Goal: Information Seeking & Learning: Check status

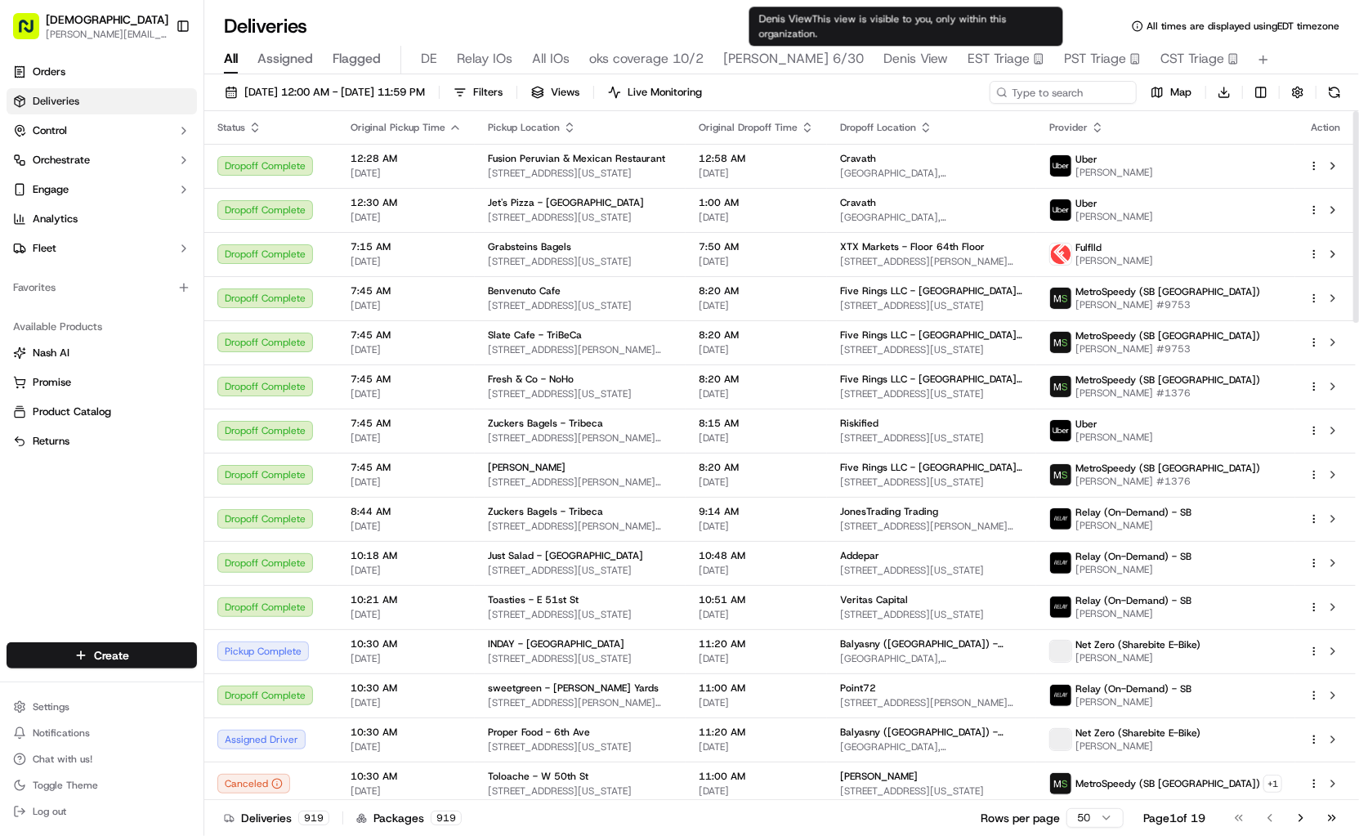
click at [908, 60] on span "Denis View" at bounding box center [915, 59] width 65 height 20
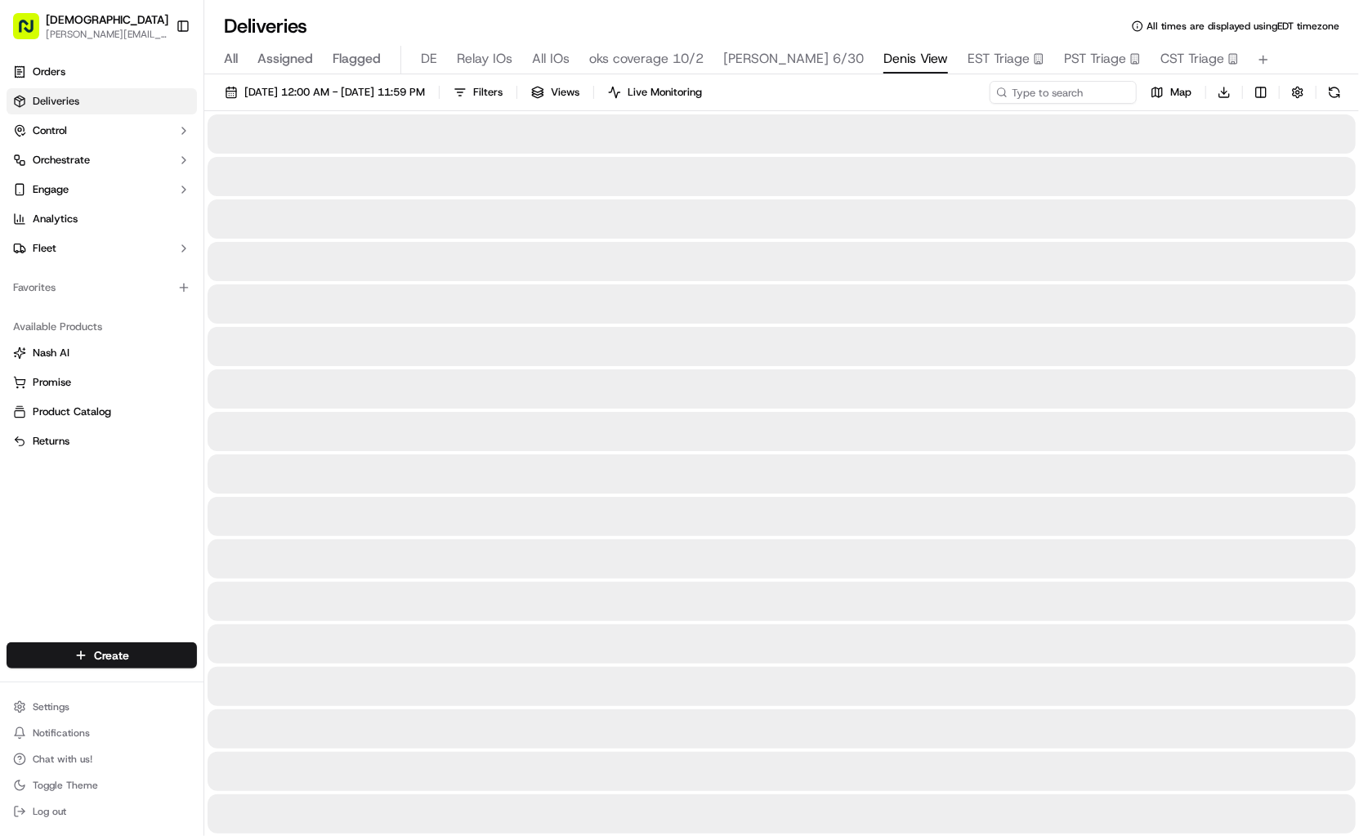
click at [1082, 106] on div "[DATE] 12:00 AM - [DATE] 11:59 PM Filters Views Live Monitoring Map Download" at bounding box center [781, 96] width 1154 height 30
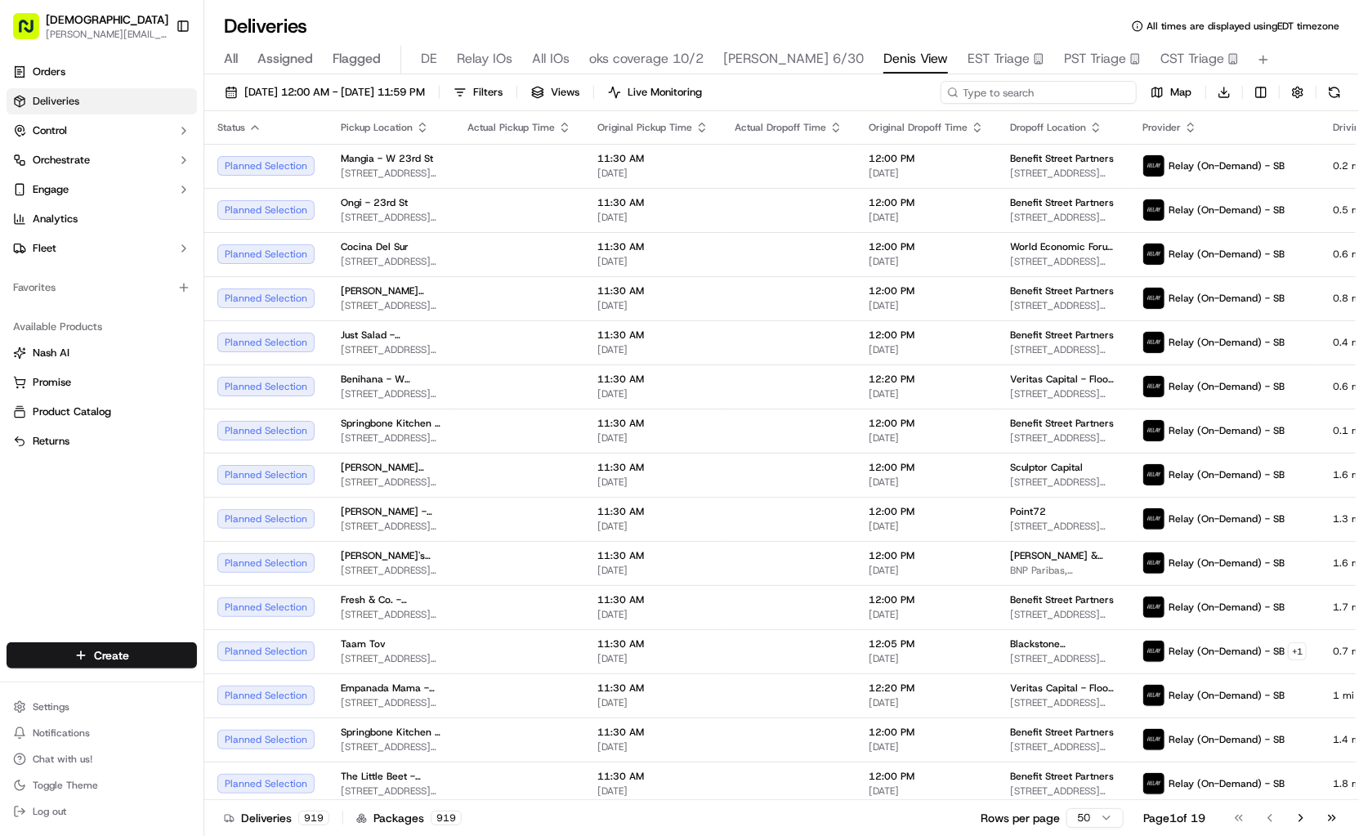
click at [1058, 98] on input at bounding box center [1038, 92] width 196 height 23
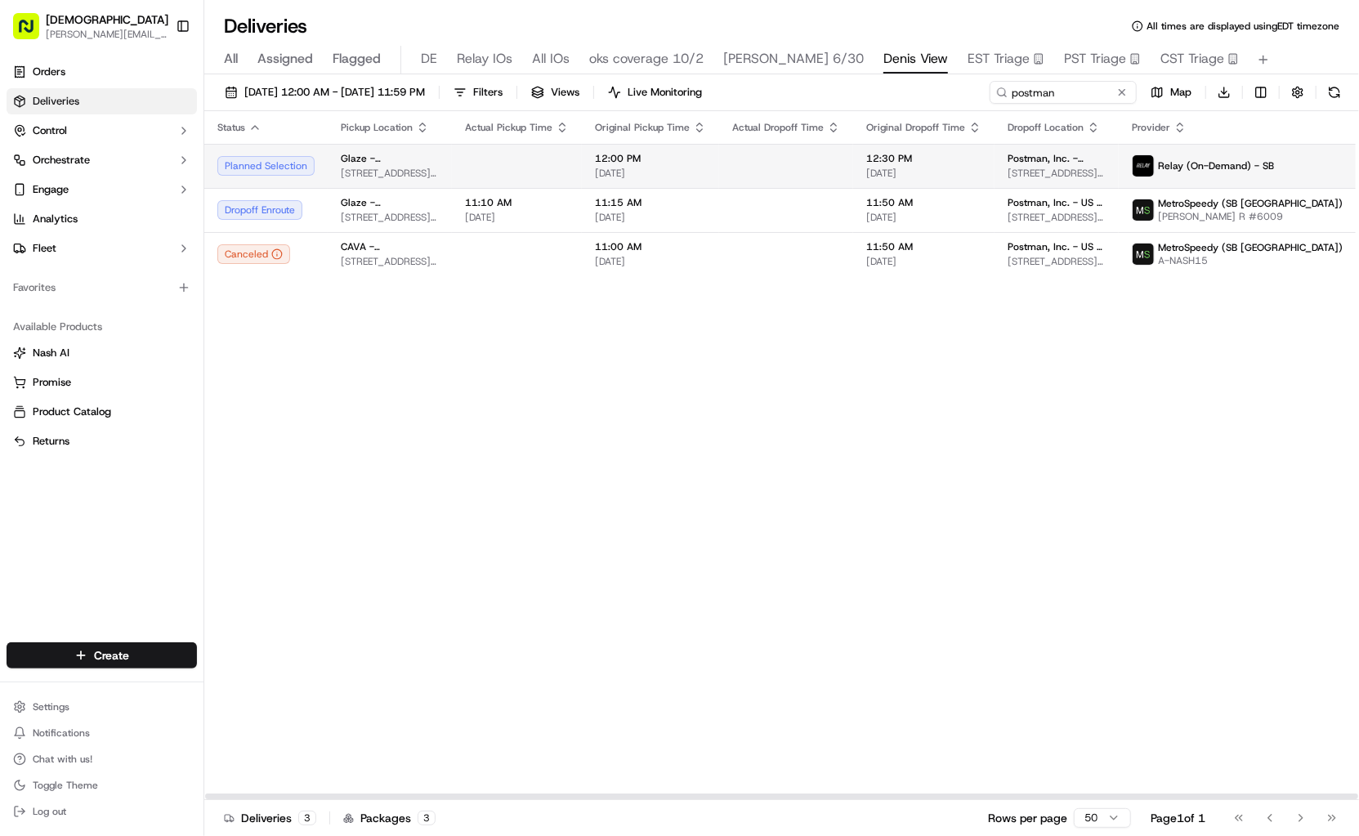
click at [749, 158] on td at bounding box center [786, 166] width 134 height 44
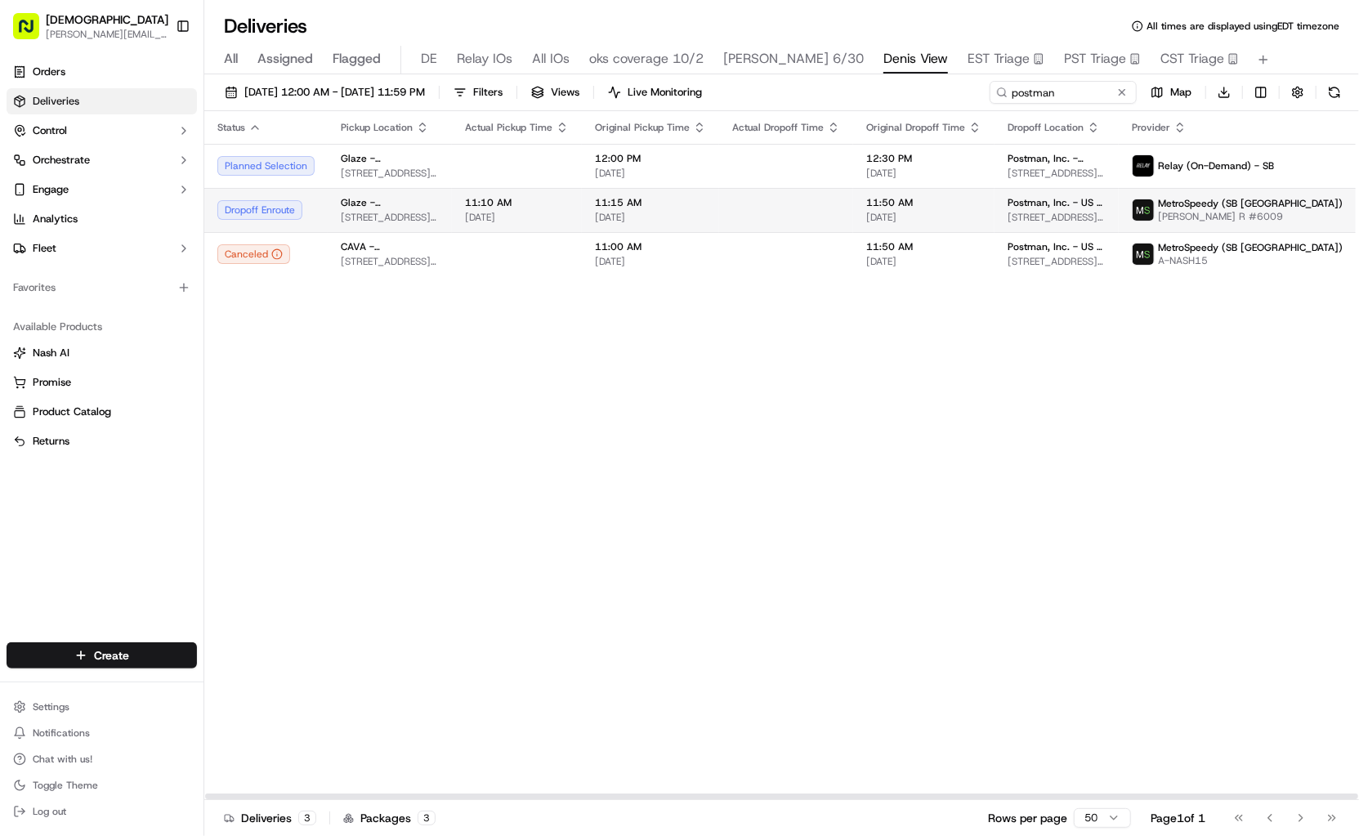
click at [696, 206] on td "11:15 AM [DATE]" at bounding box center [650, 210] width 137 height 44
click at [1046, 86] on input "postman" at bounding box center [1038, 92] width 196 height 23
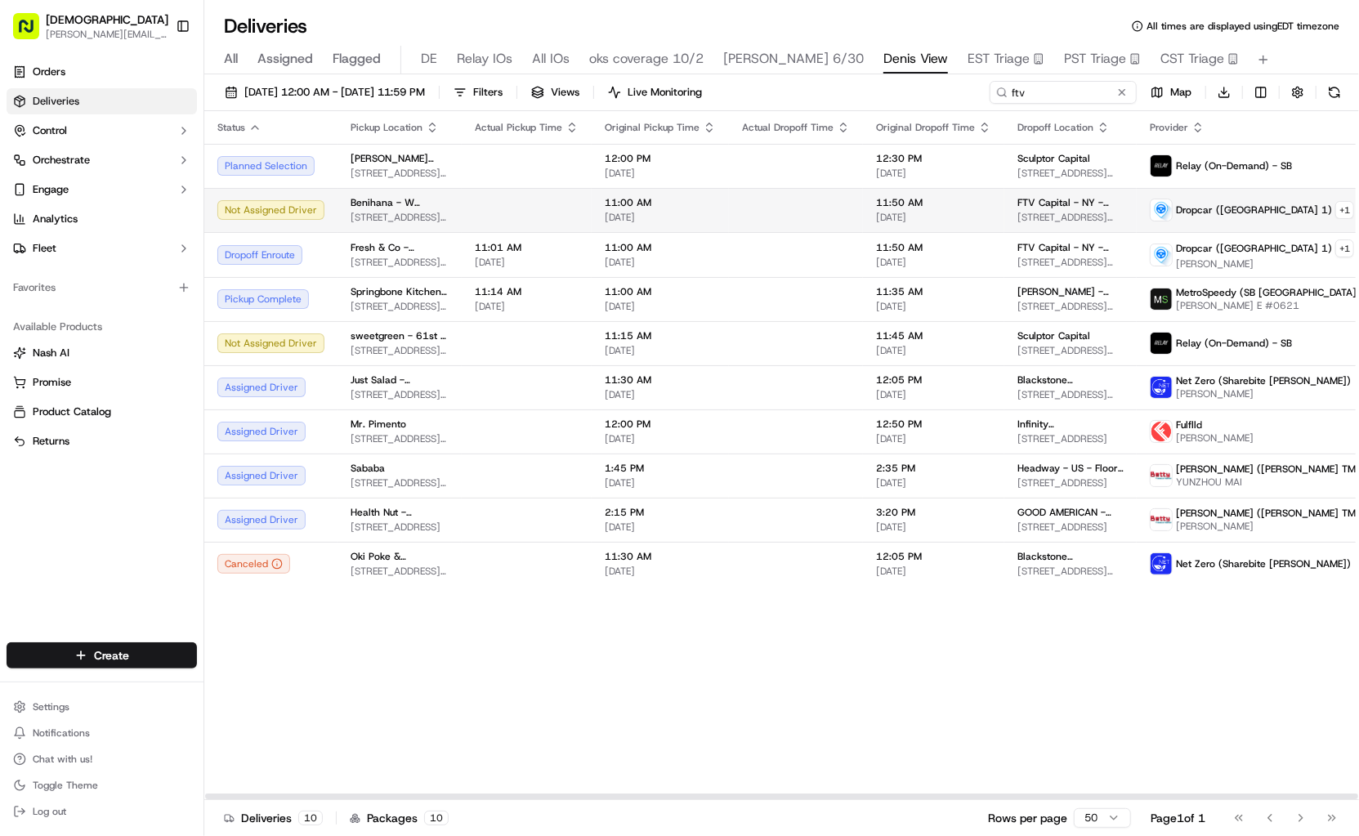
click at [518, 203] on td at bounding box center [527, 210] width 130 height 44
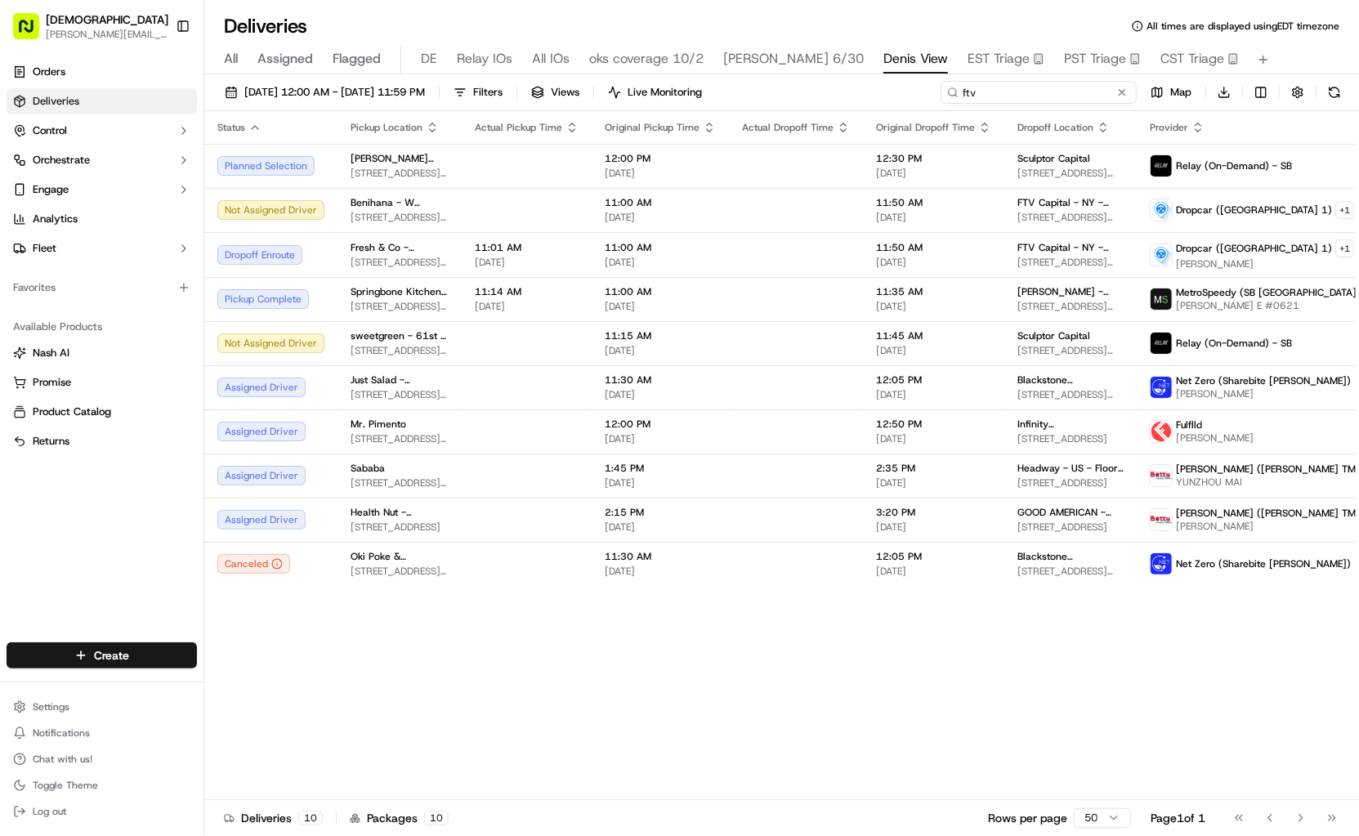
click at [1091, 87] on input "ftv" at bounding box center [1038, 92] width 196 height 23
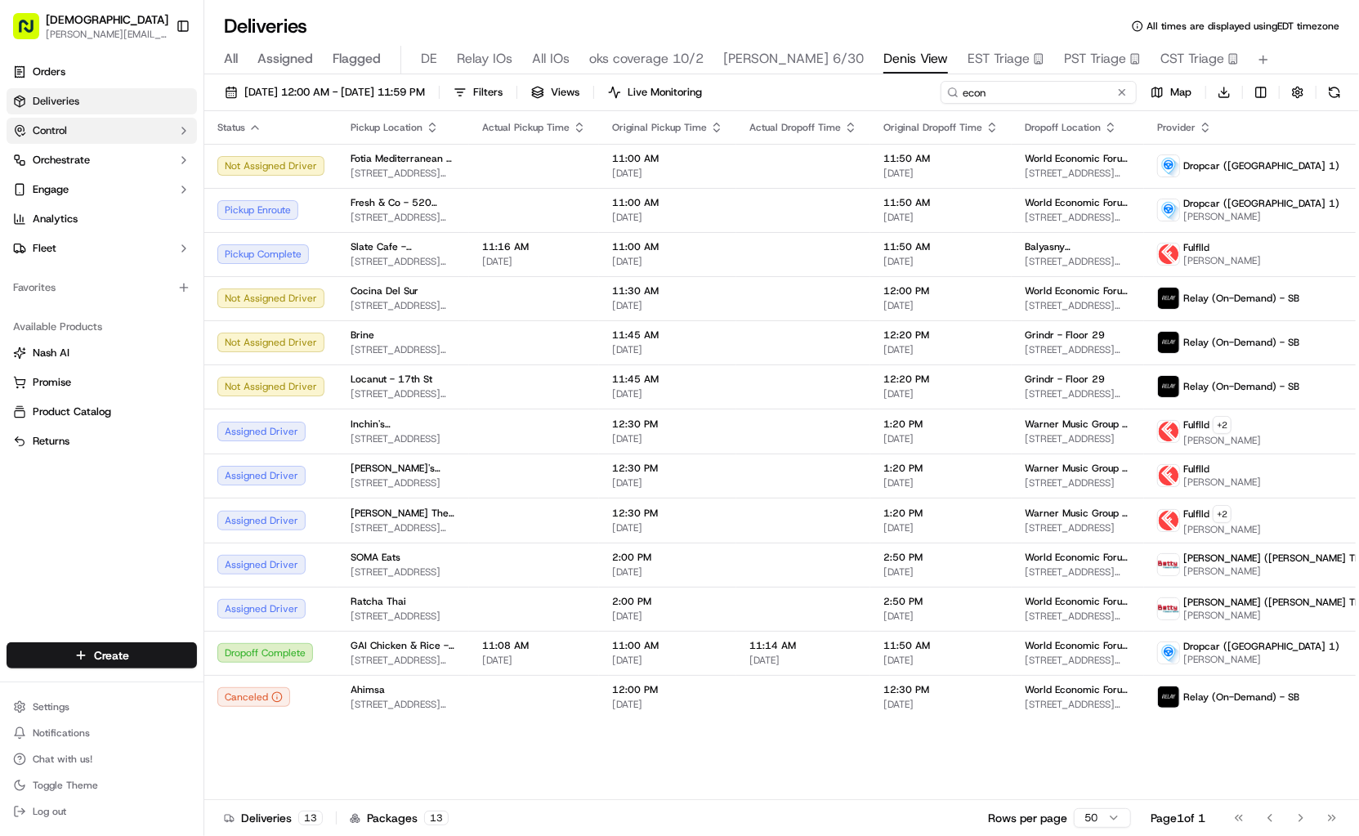
type input "econ"
click at [1006, 87] on input "econ" at bounding box center [1038, 92] width 196 height 23
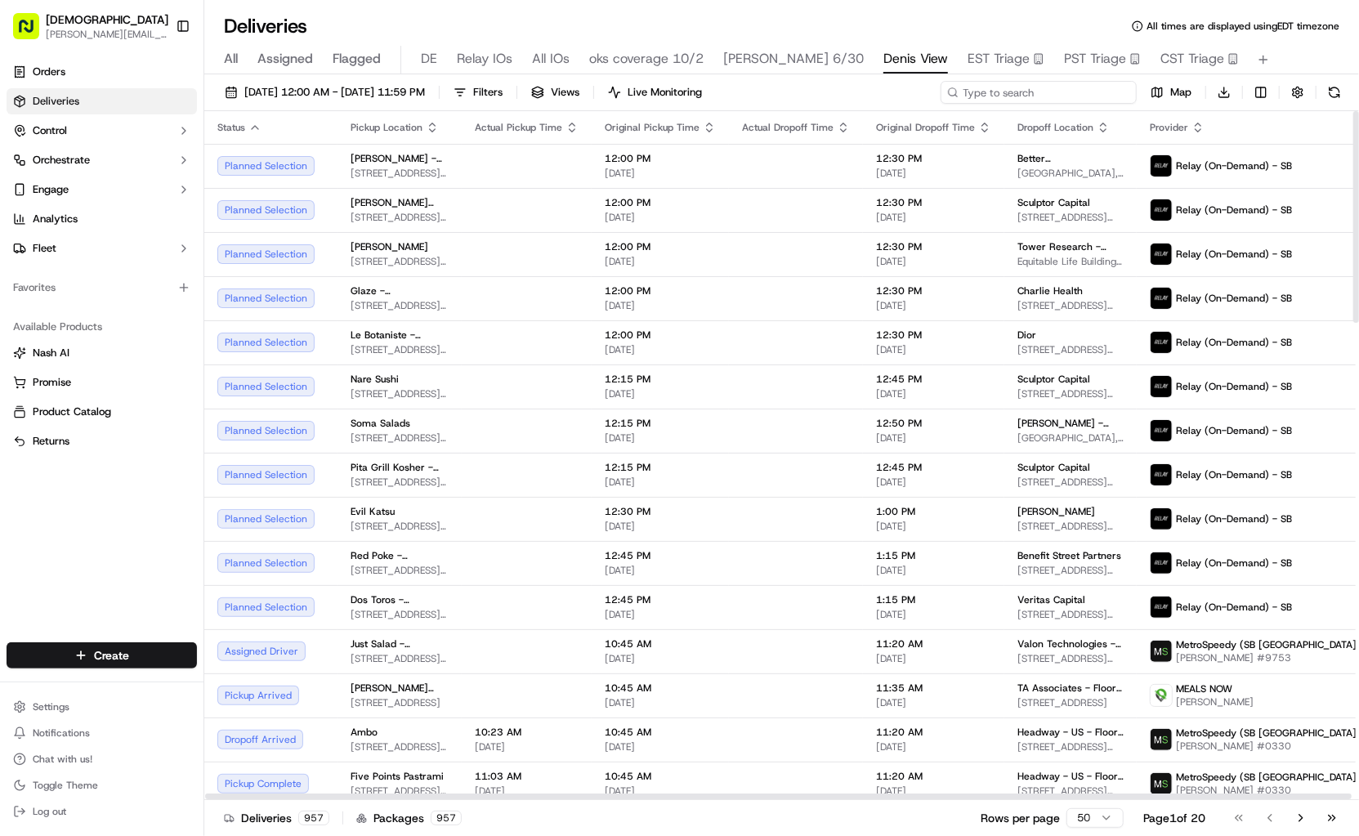
click at [988, 95] on input at bounding box center [1038, 92] width 196 height 23
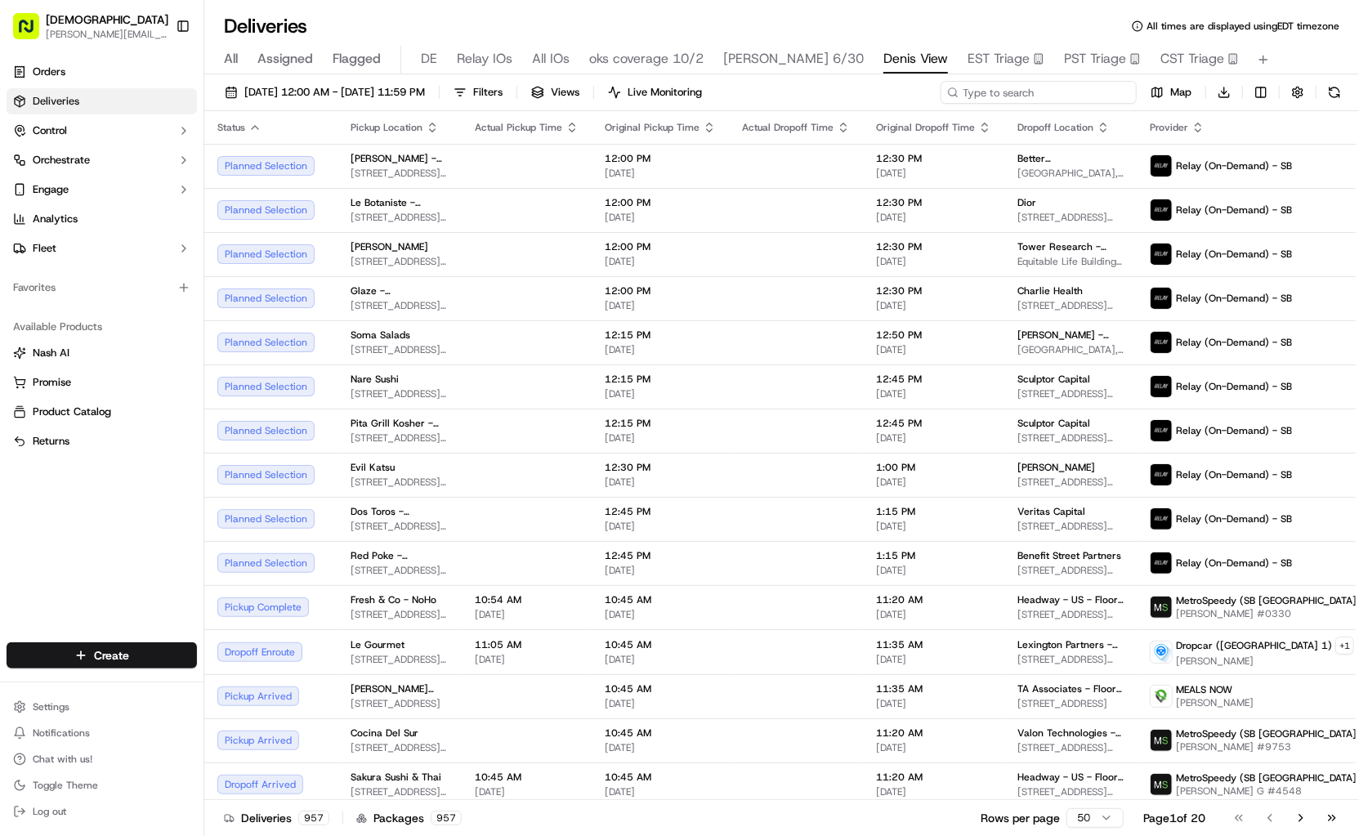
click at [984, 93] on input at bounding box center [1038, 92] width 196 height 23
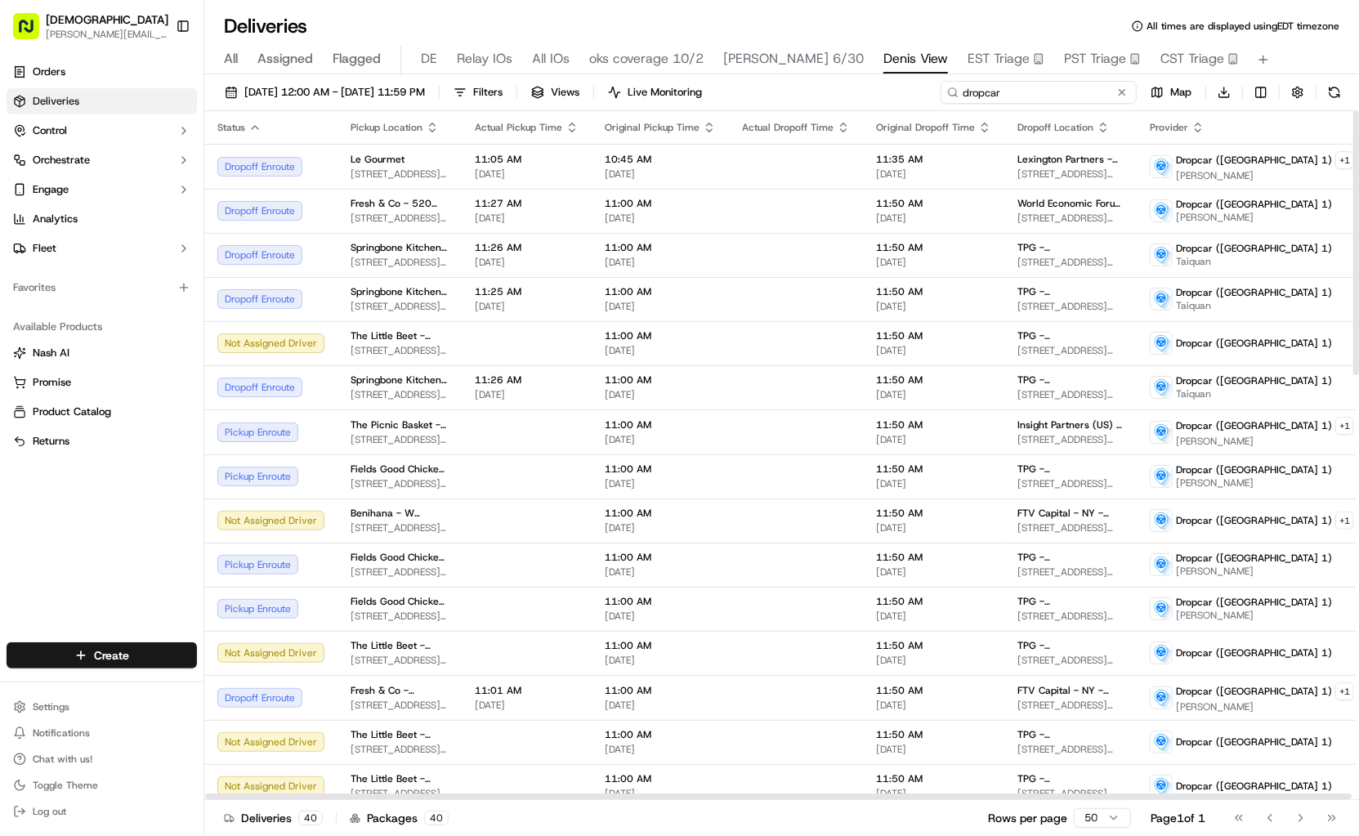
click at [1029, 92] on input "dropcar" at bounding box center [1038, 92] width 196 height 23
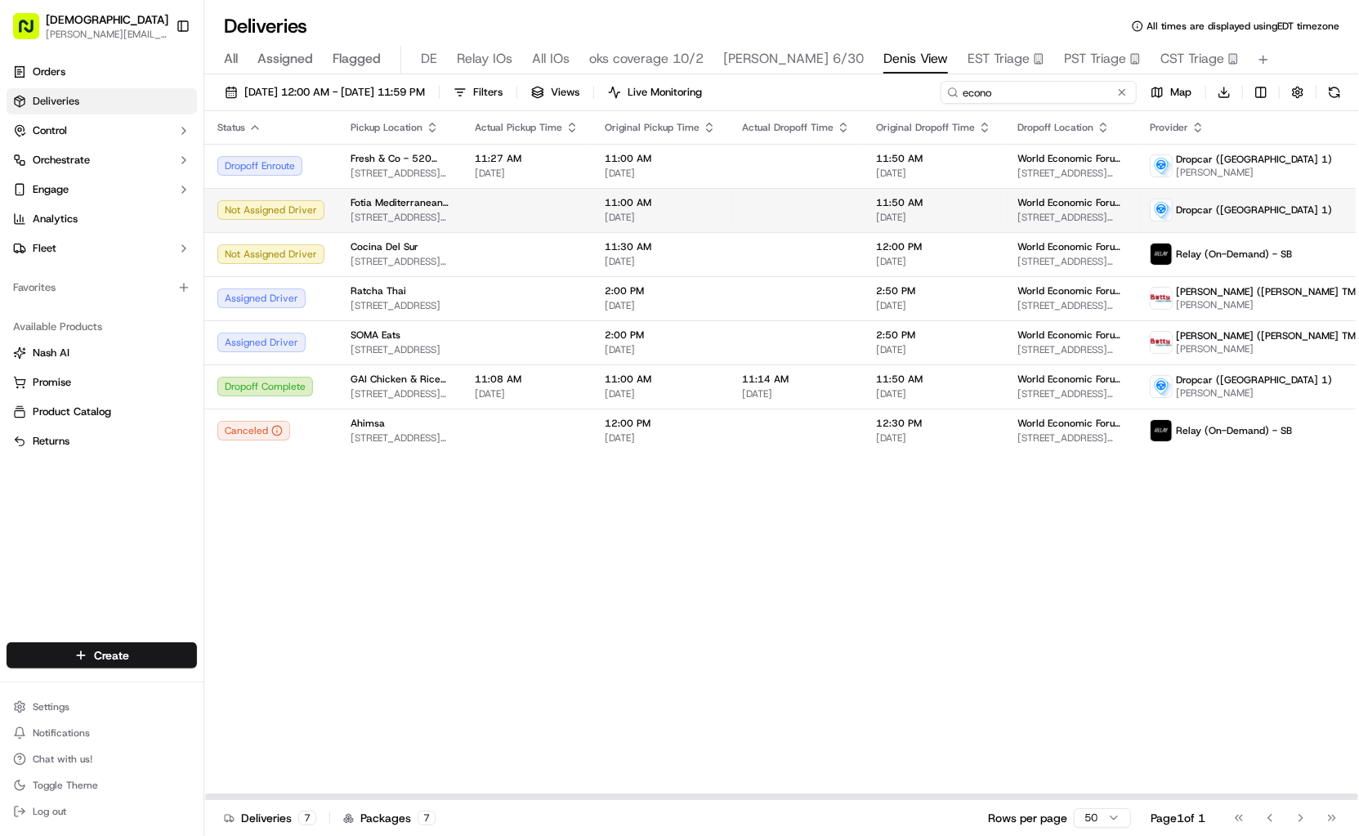
type input "econo"
click at [739, 205] on td at bounding box center [796, 210] width 134 height 44
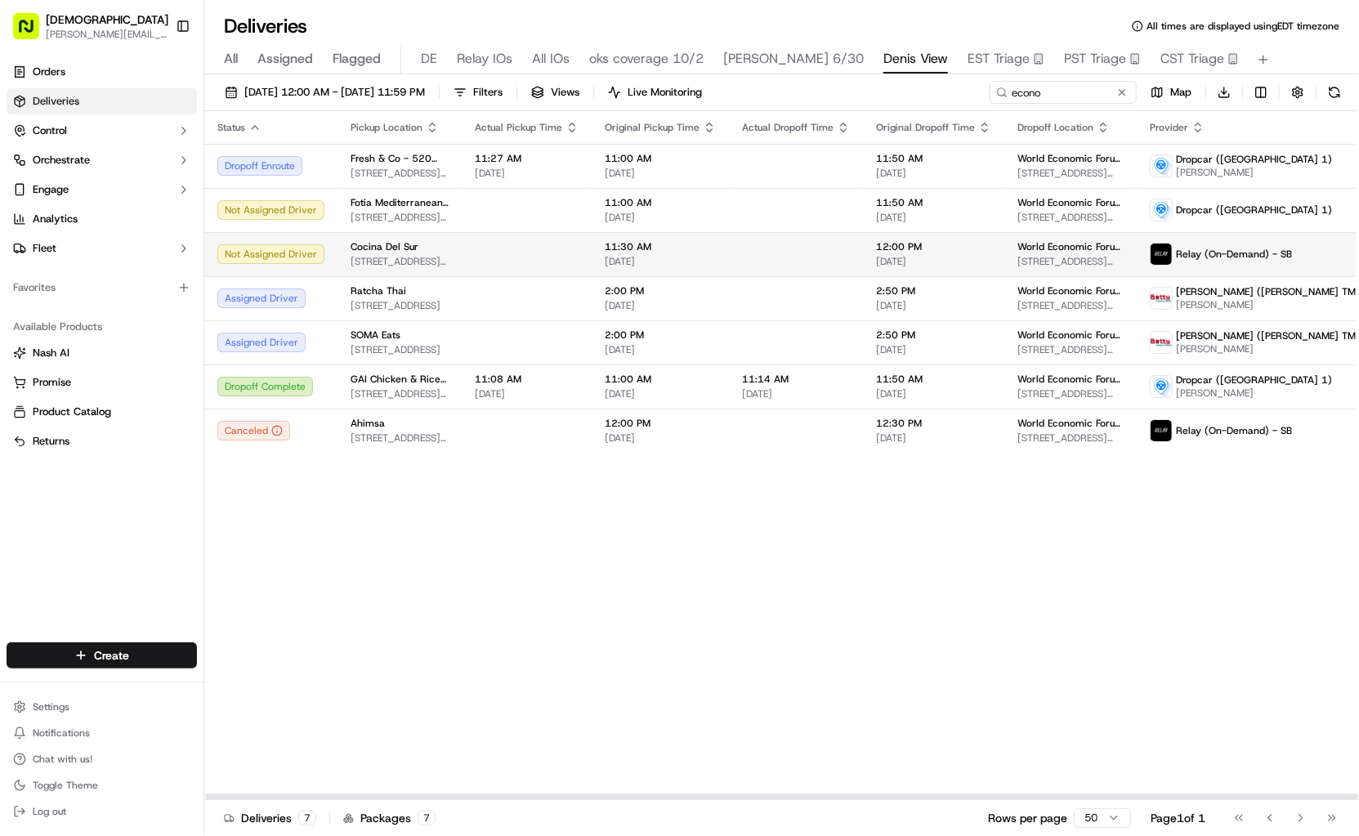
click at [738, 247] on td at bounding box center [796, 254] width 134 height 44
